Goal: Information Seeking & Learning: Learn about a topic

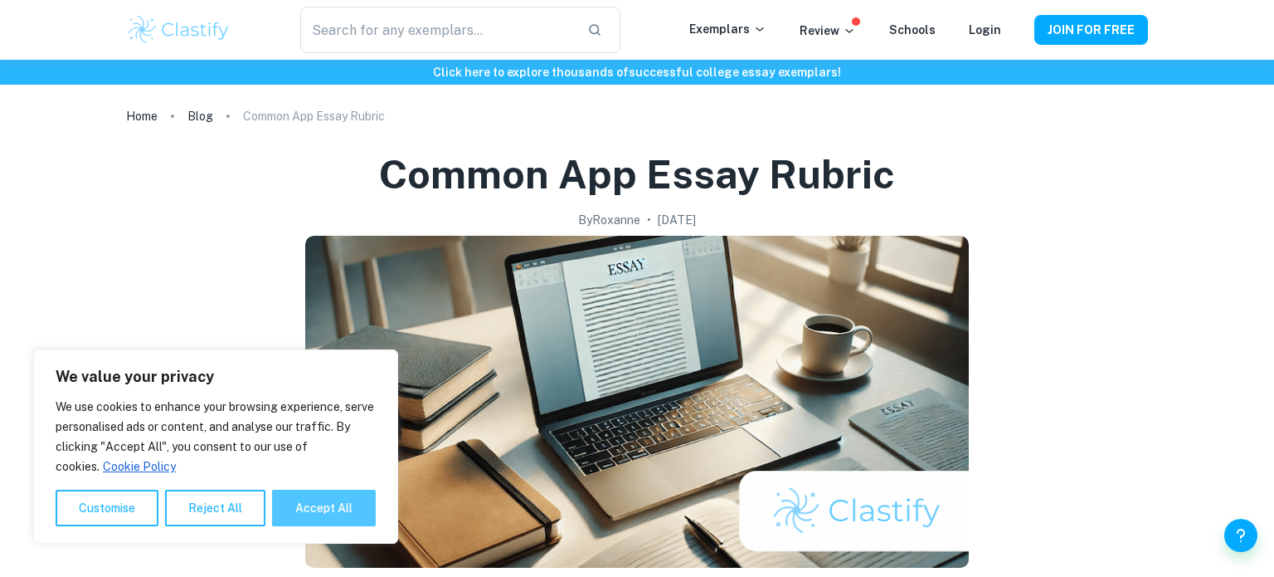
click at [318, 492] on button "Accept All" at bounding box center [324, 507] width 104 height 37
checkbox input "true"
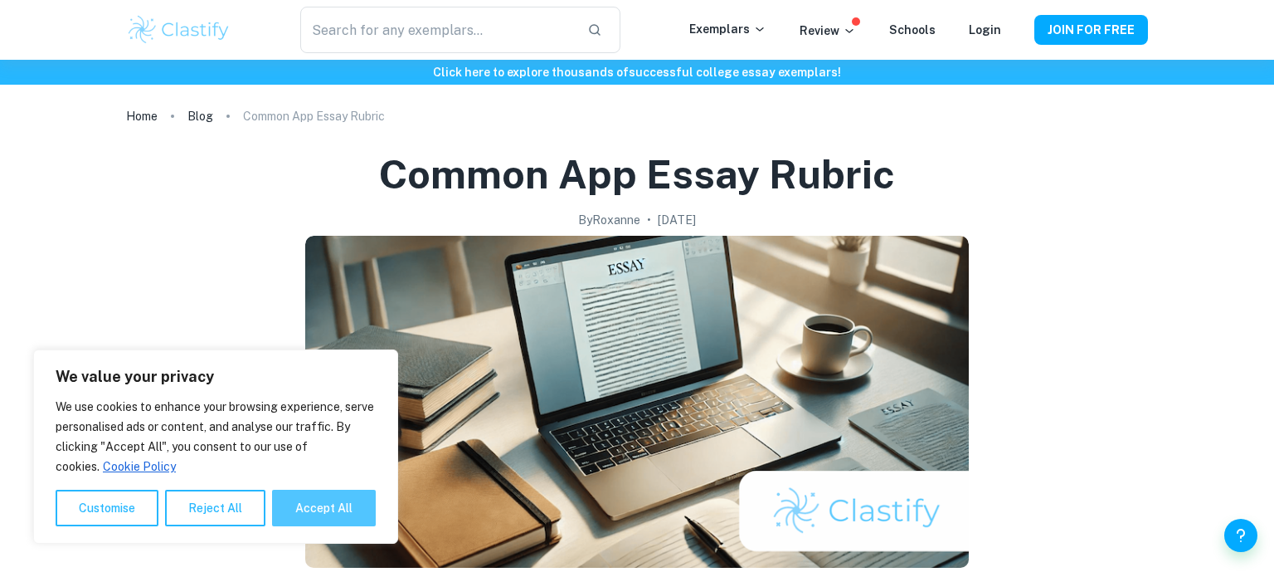
checkbox input "true"
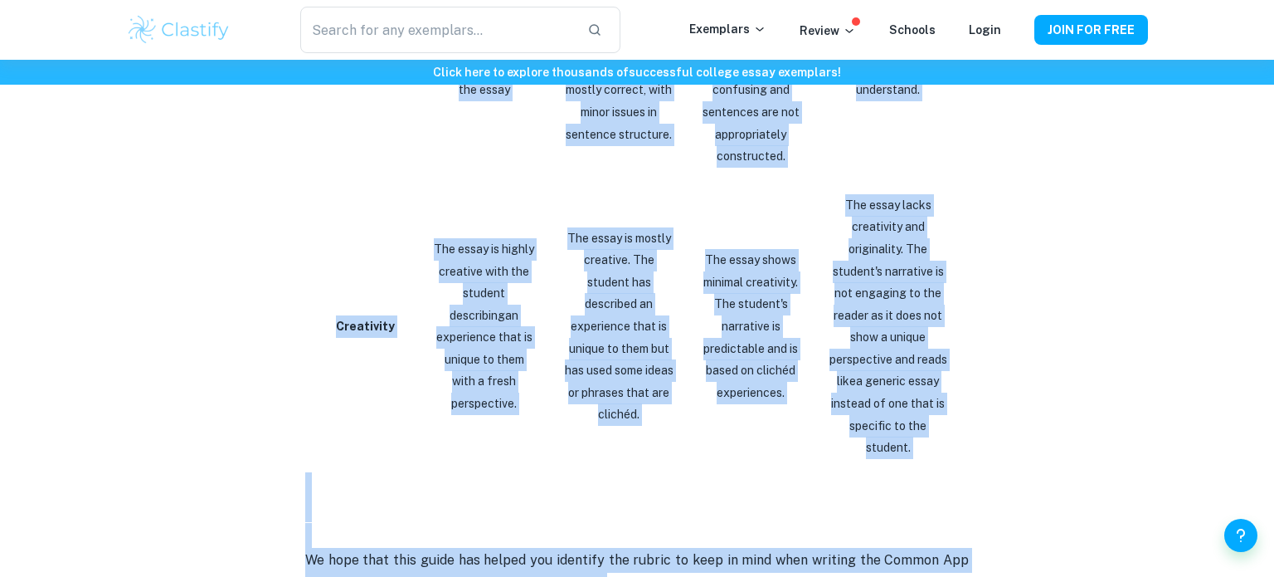
scroll to position [2987, 0]
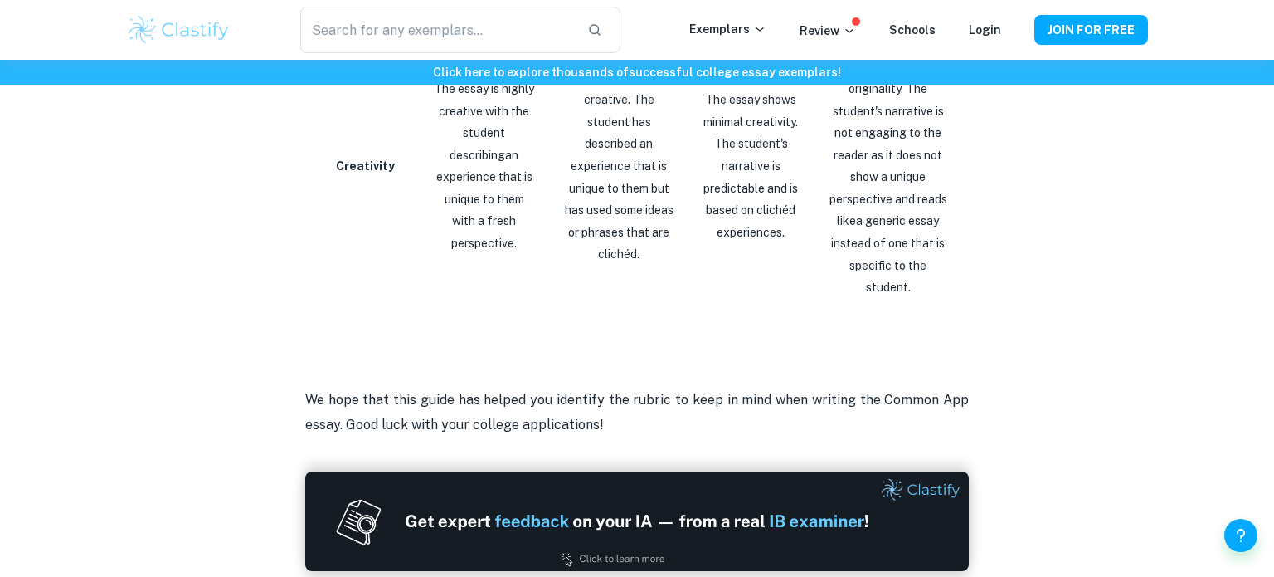
drag, startPoint x: 304, startPoint y: 372, endPoint x: 972, endPoint y: 223, distance: 685.1
copy p
